Goal: Find specific page/section: Find specific page/section

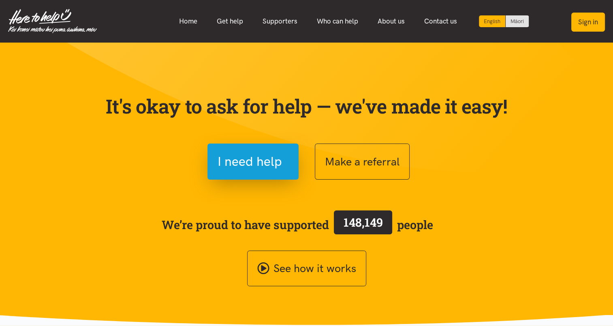
click at [586, 21] on button "Sign in" at bounding box center [589, 22] width 34 height 19
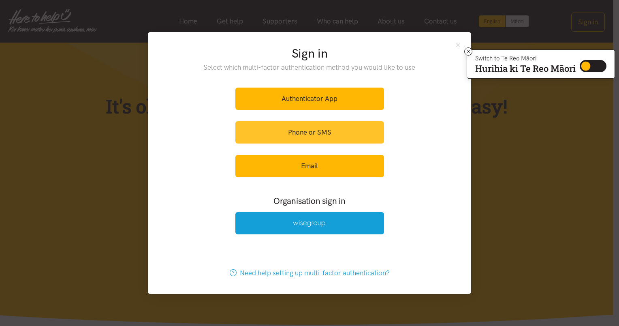
click at [306, 133] on link "Phone or SMS" at bounding box center [310, 132] width 149 height 22
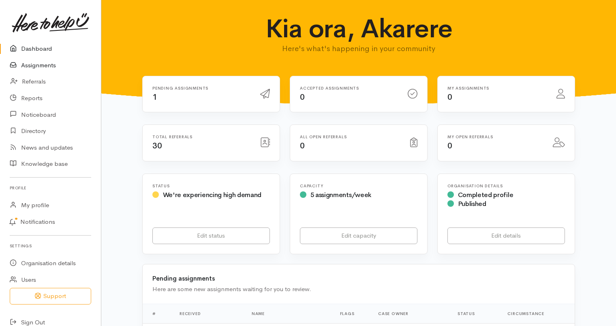
click at [41, 67] on link "Assignments" at bounding box center [50, 65] width 101 height 17
